Goal: Task Accomplishment & Management: Complete application form

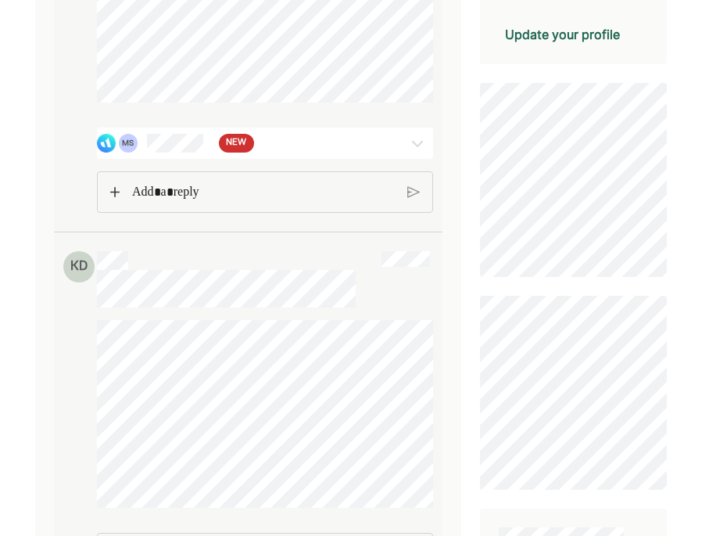
scroll to position [418, 0]
click at [408, 154] on img at bounding box center [417, 144] width 19 height 19
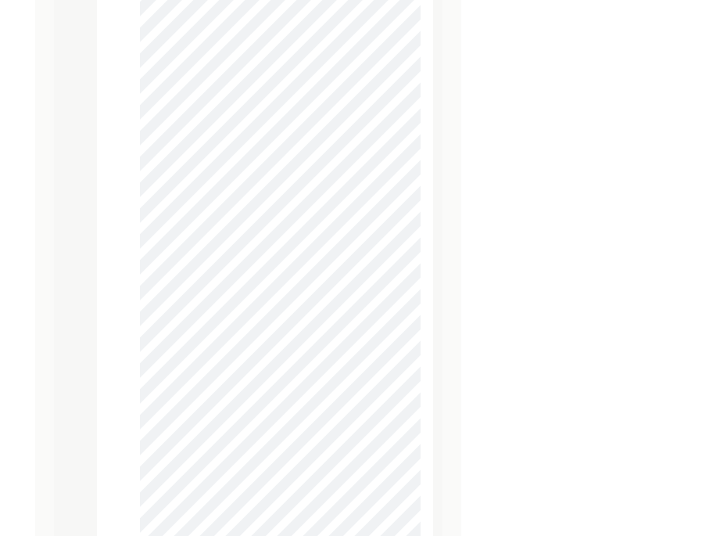
scroll to position [7254, 0]
click at [139, 108] on div at bounding box center [265, 496] width 337 height 1585
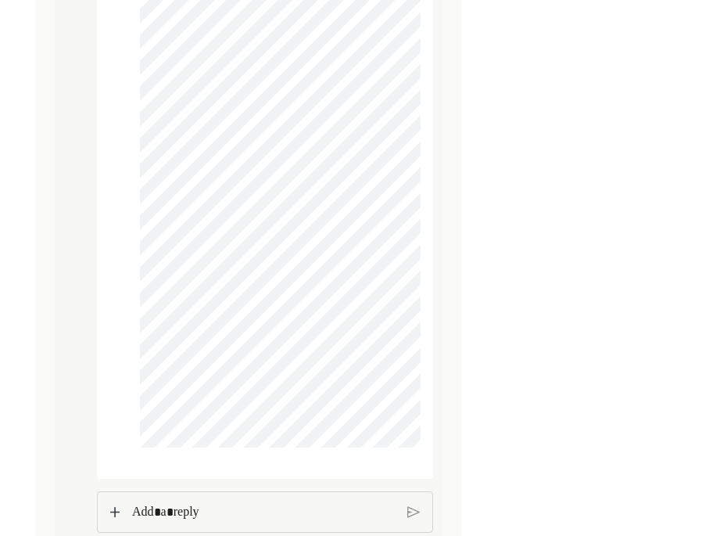
scroll to position [8073, 0]
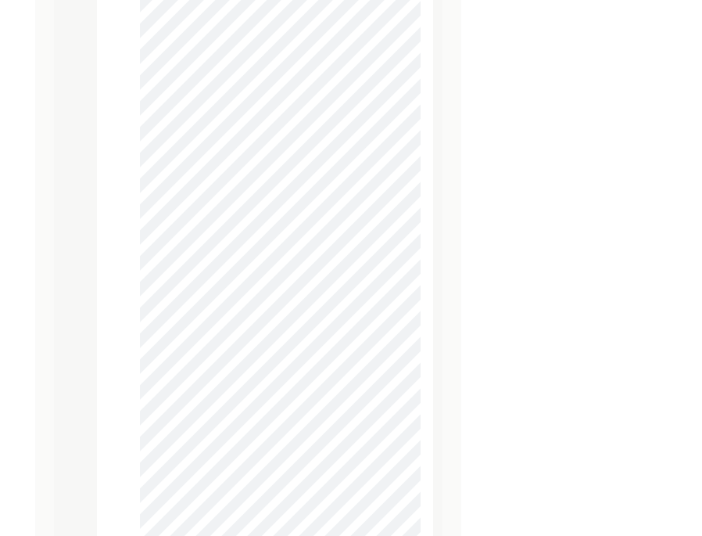
scroll to position [7781, 0]
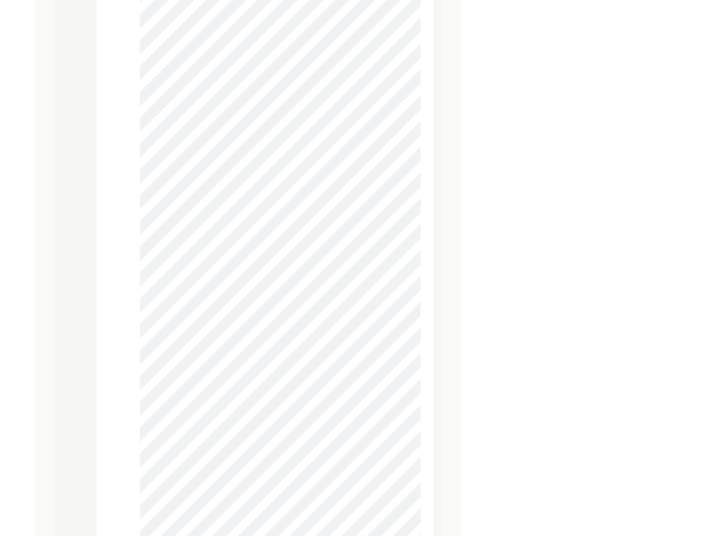
click at [226, 181] on div at bounding box center [265, 376] width 337 height 1585
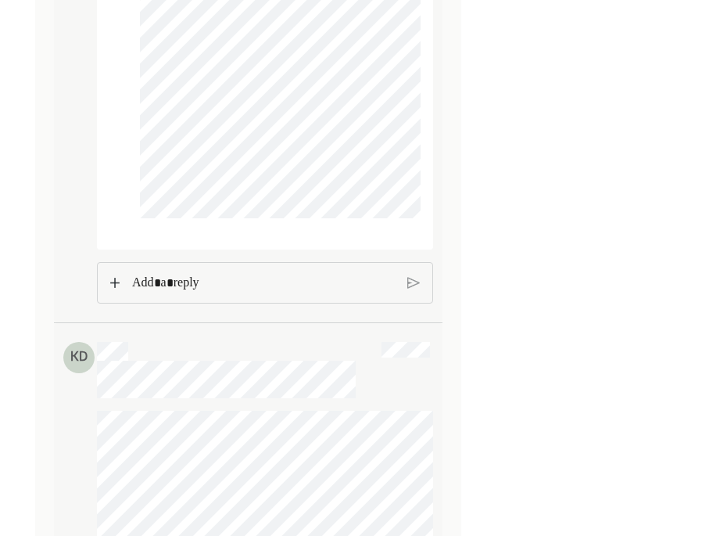
scroll to position [8375, 0]
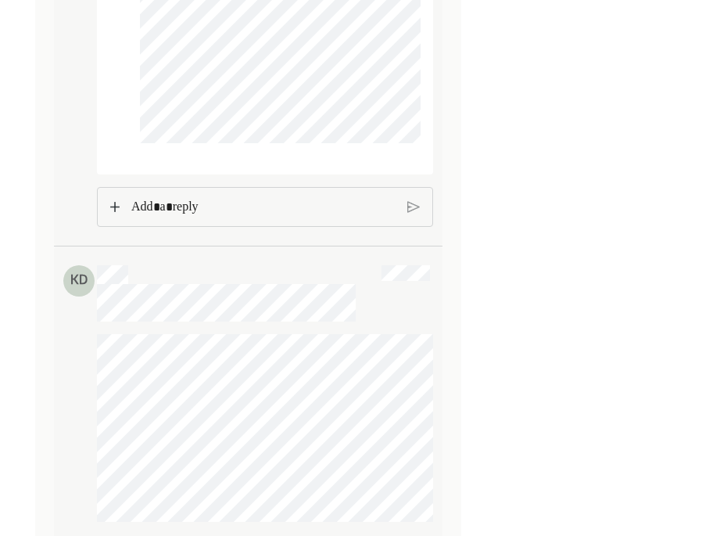
click at [243, 217] on p "Rich Text Editor. Editing area: main" at bounding box center [263, 207] width 264 height 20
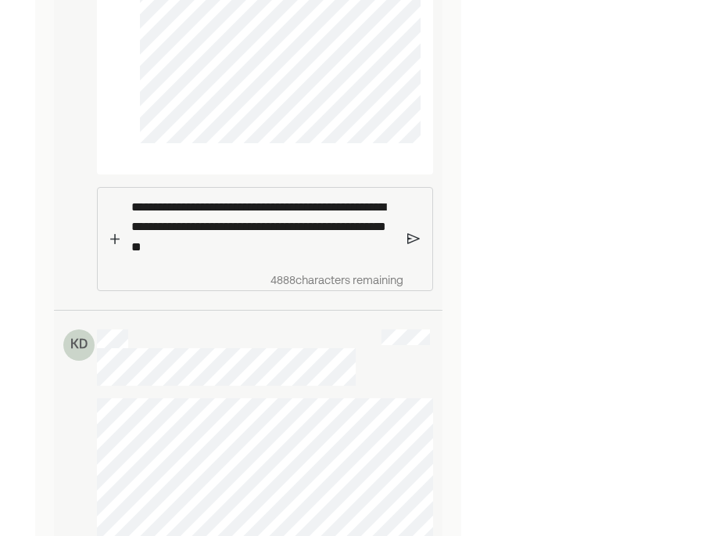
click at [282, 237] on p "**********" at bounding box center [263, 227] width 264 height 60
click at [298, 257] on p "**********" at bounding box center [263, 227] width 264 height 60
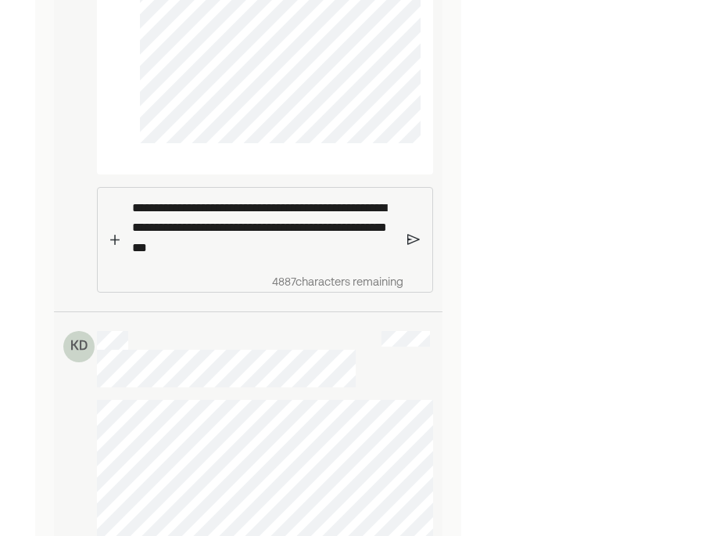
click at [413, 246] on img at bounding box center [413, 239] width 13 height 14
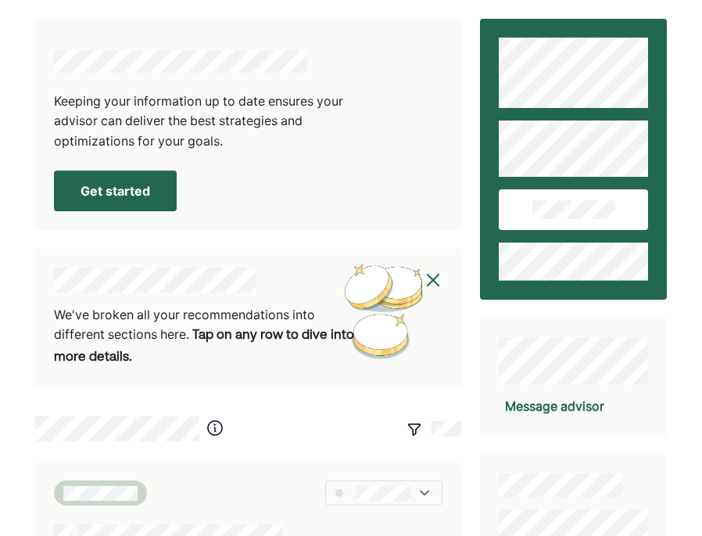
click at [152, 183] on button "Get started" at bounding box center [115, 190] width 123 height 41
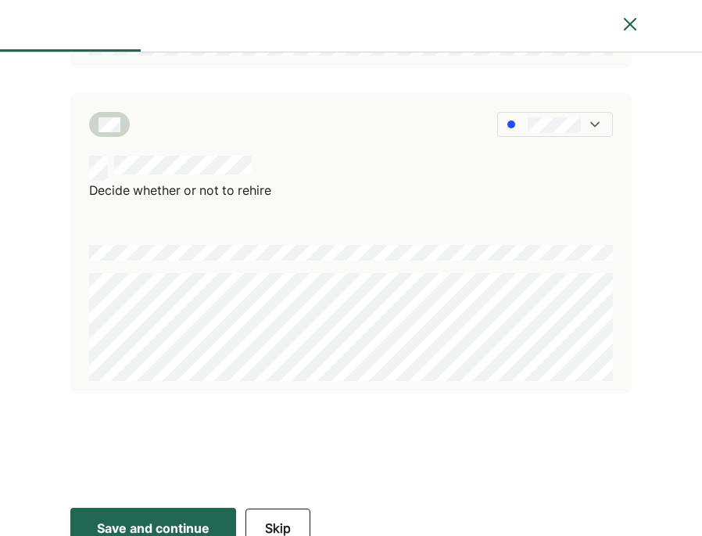
scroll to position [763, 0]
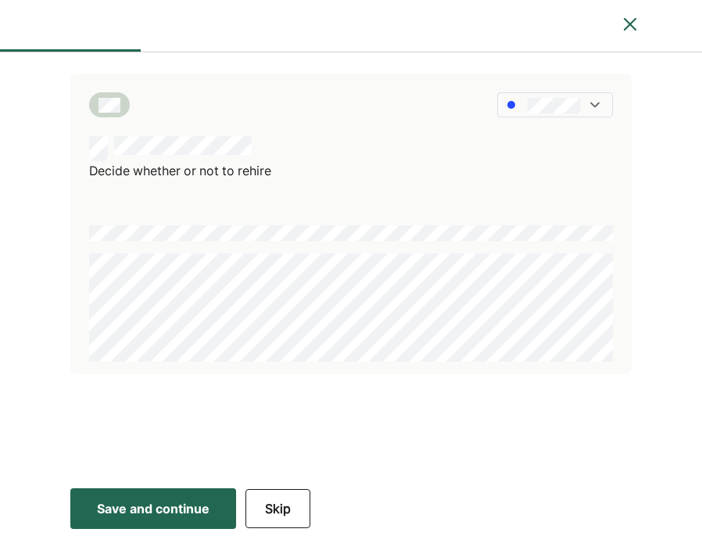
click at [205, 510] on div "Save and continue" at bounding box center [153, 508] width 113 height 19
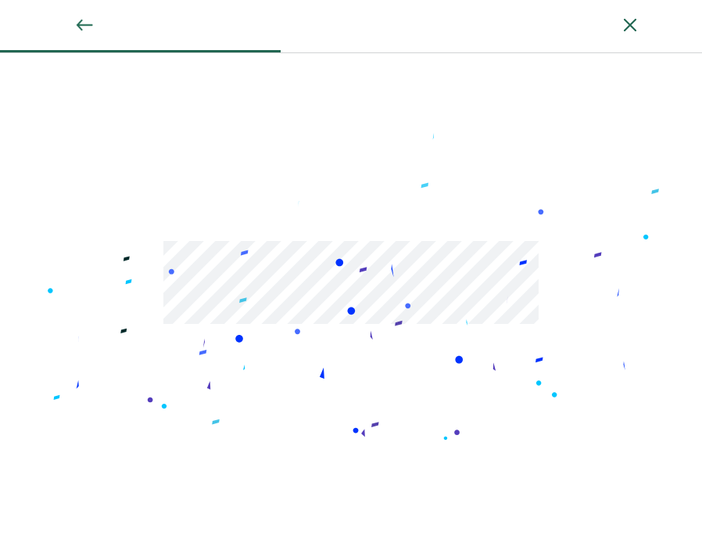
scroll to position [144, 0]
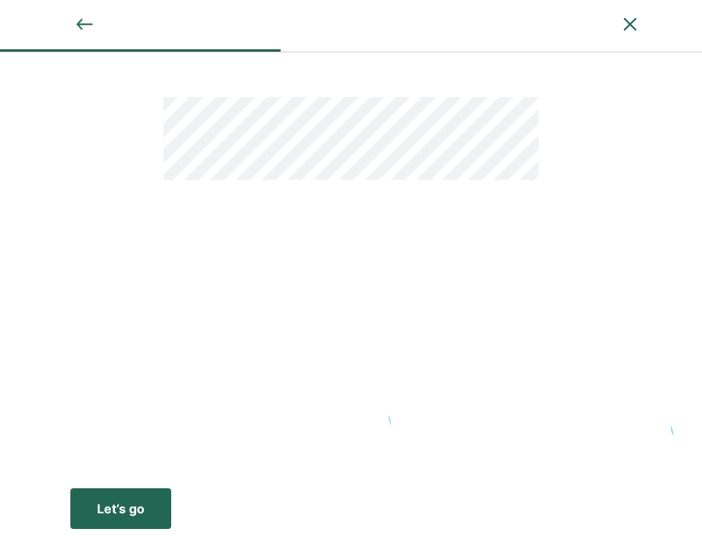
click at [119, 511] on div "Let’s go" at bounding box center [121, 508] width 48 height 19
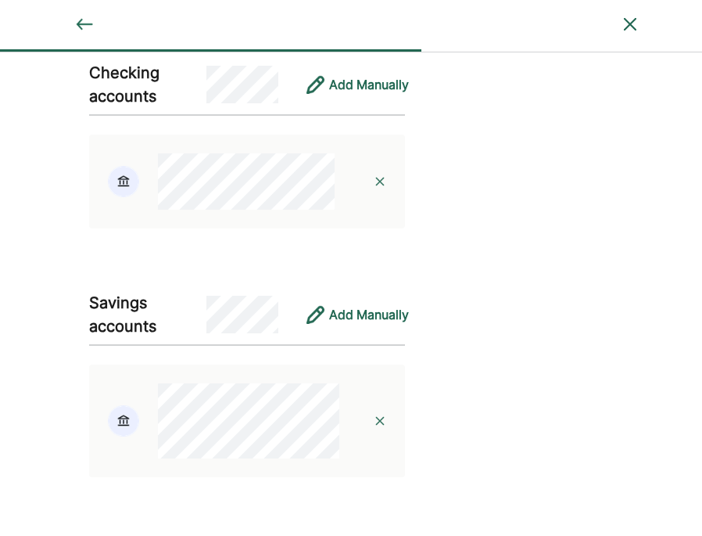
scroll to position [2586, 0]
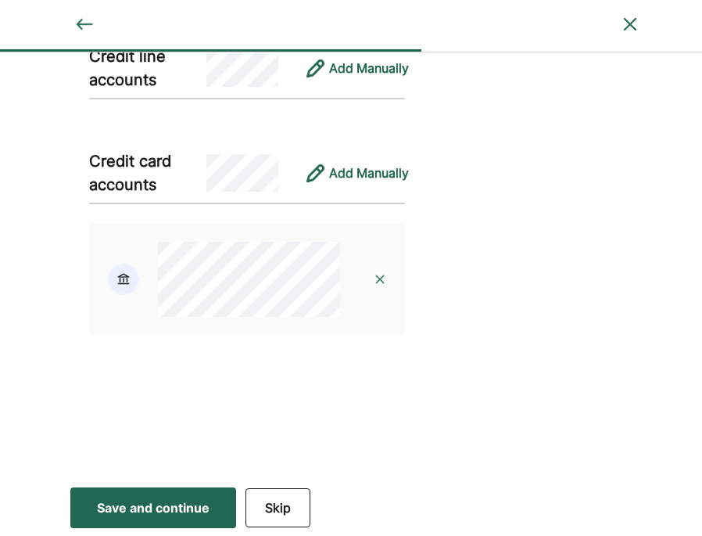
click at [192, 496] on button "Save and continue Save Save and continue" at bounding box center [153, 507] width 166 height 41
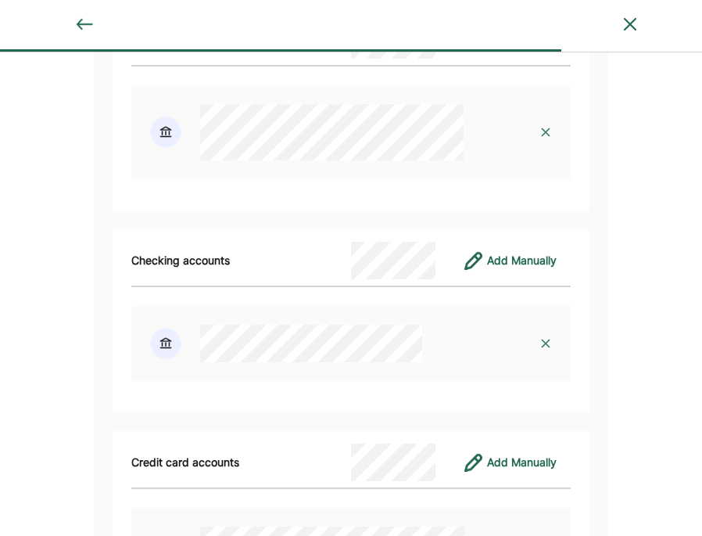
scroll to position [6258, 0]
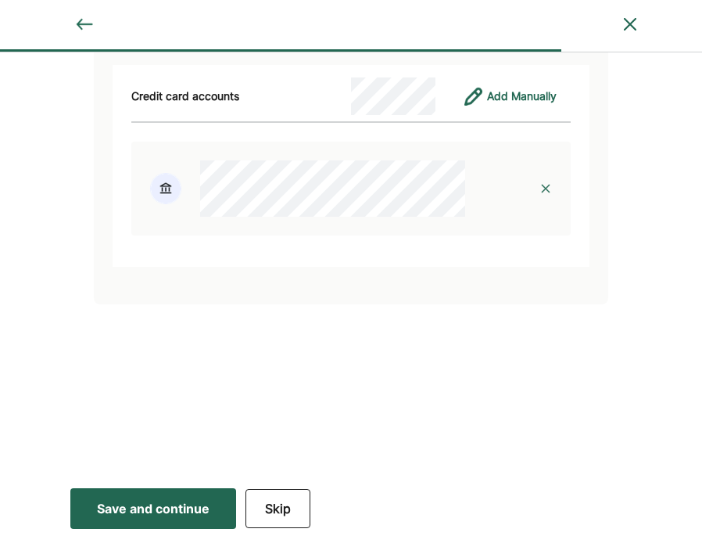
click at [125, 517] on div "Save and continue" at bounding box center [153, 508] width 113 height 19
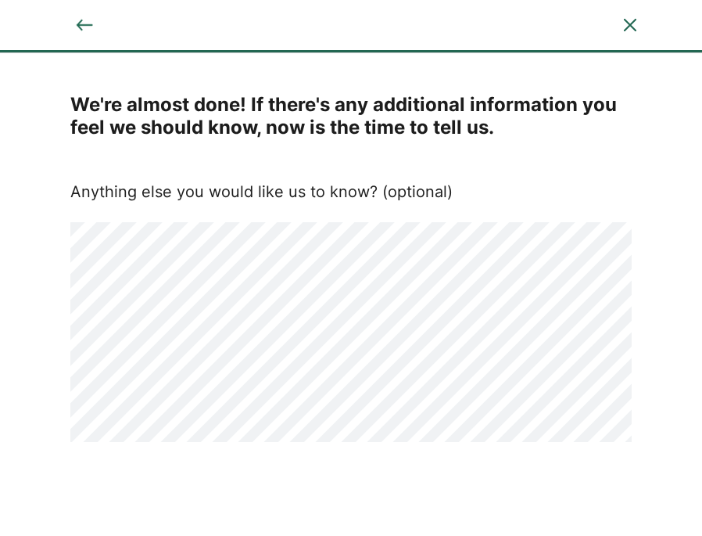
scroll to position [56, 0]
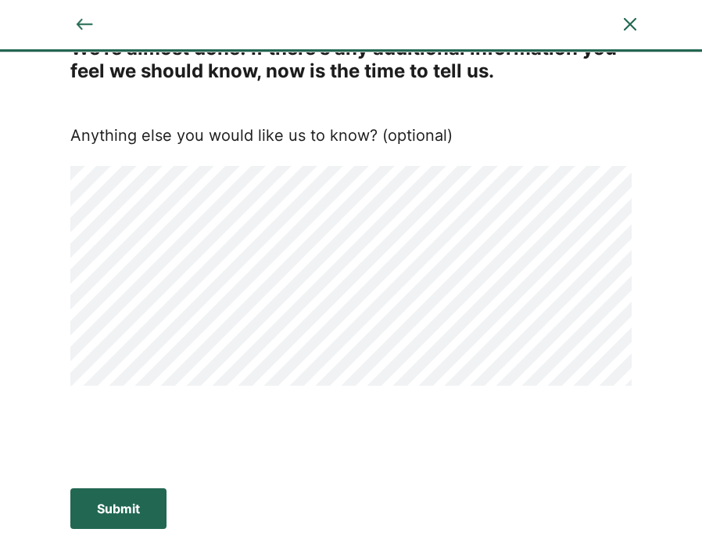
click at [97, 523] on button "Submit Submit Submit" at bounding box center [118, 508] width 96 height 41
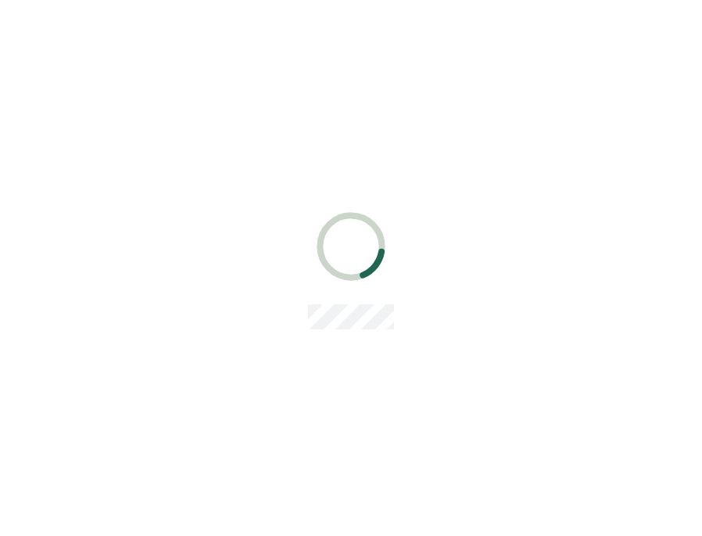
scroll to position [0, 0]
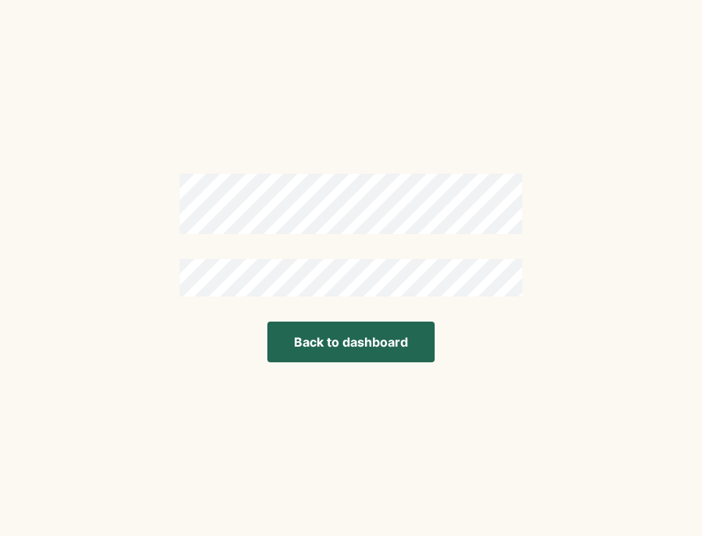
click at [309, 325] on button "Back to dashboard" at bounding box center [350, 341] width 167 height 41
